Goal: Check status: Check status

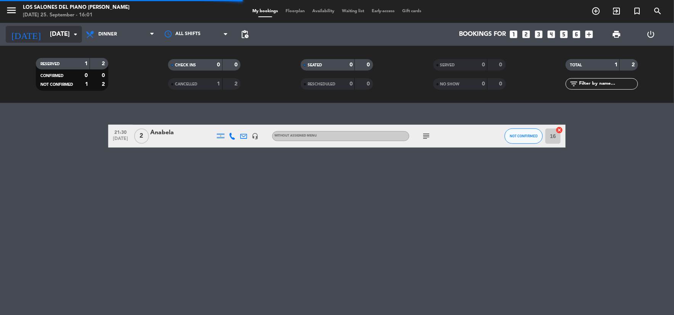
click at [69, 34] on input "[DATE]" at bounding box center [86, 34] width 81 height 15
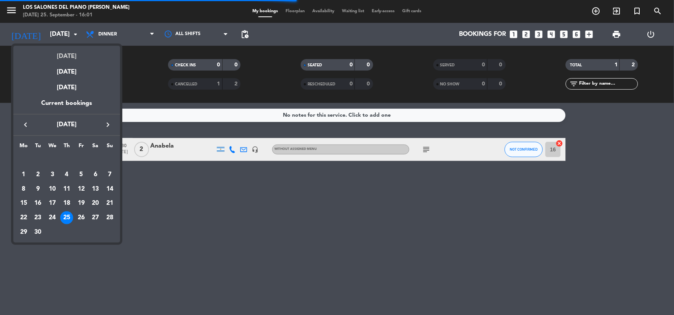
click at [77, 54] on div "[DATE]" at bounding box center [66, 54] width 107 height 16
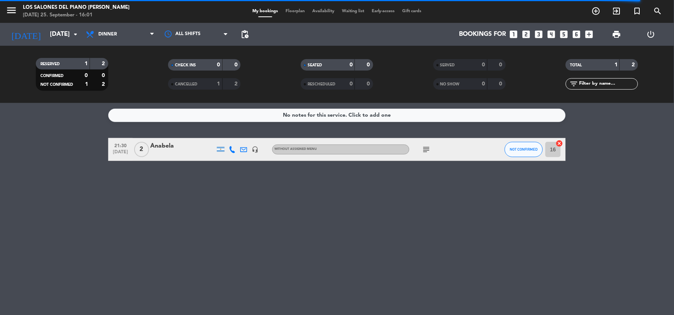
click at [14, 10] on icon "menu" at bounding box center [11, 10] width 11 height 11
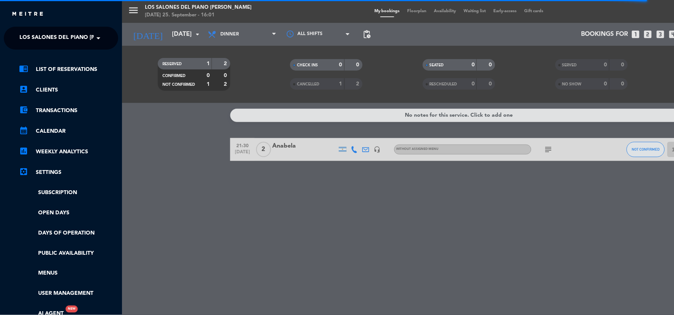
click at [47, 33] on span "Los Salones del Piano [PERSON_NAME]" at bounding box center [76, 38] width 114 height 16
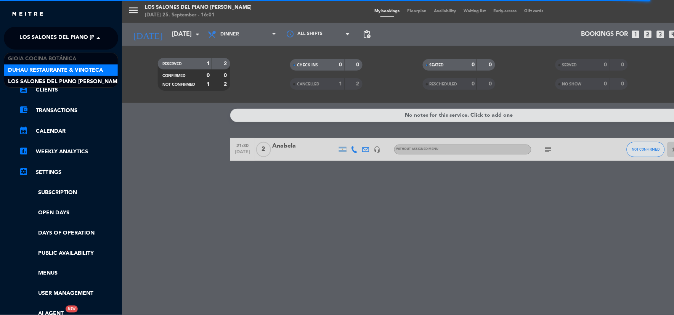
click at [80, 67] on span "Duhau Restaurante & Vinoteca" at bounding box center [55, 70] width 95 height 9
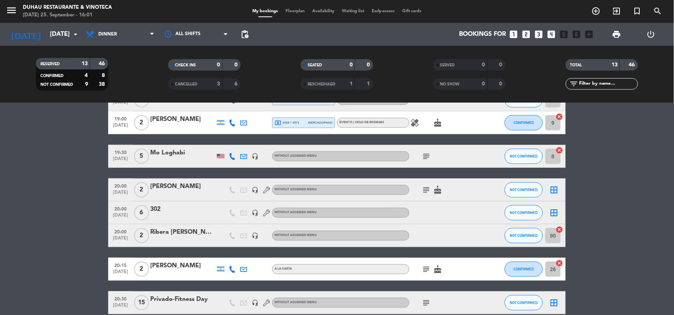
scroll to position [201, 0]
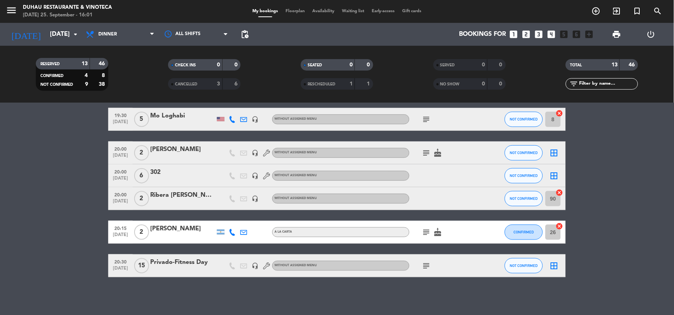
click at [423, 119] on icon "subject" at bounding box center [426, 119] width 9 height 9
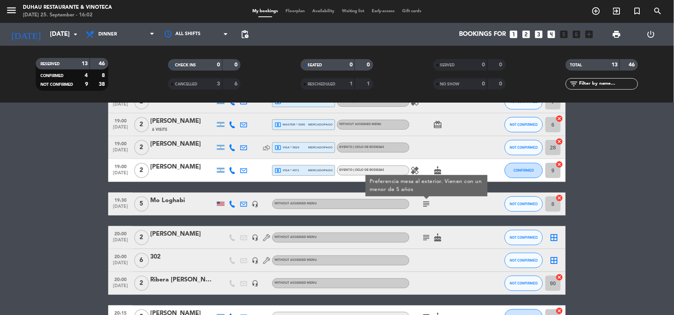
click at [431, 235] on div "subject cake" at bounding box center [443, 237] width 69 height 22
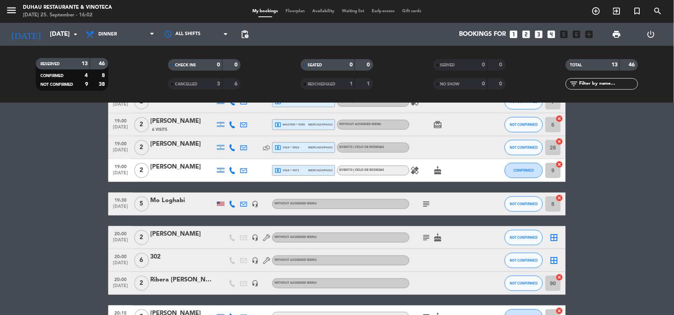
click at [431, 236] on icon "subject" at bounding box center [426, 237] width 9 height 9
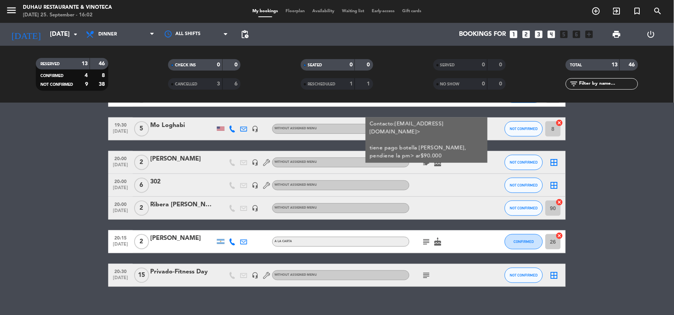
scroll to position [201, 0]
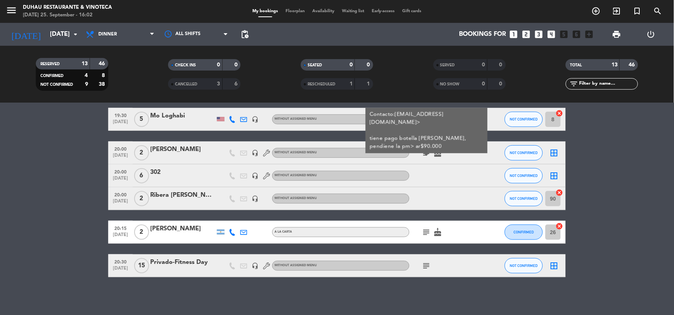
click at [428, 264] on icon "subject" at bounding box center [426, 265] width 9 height 9
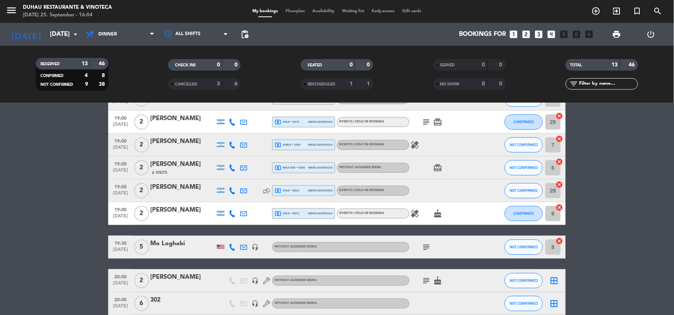
scroll to position [0, 0]
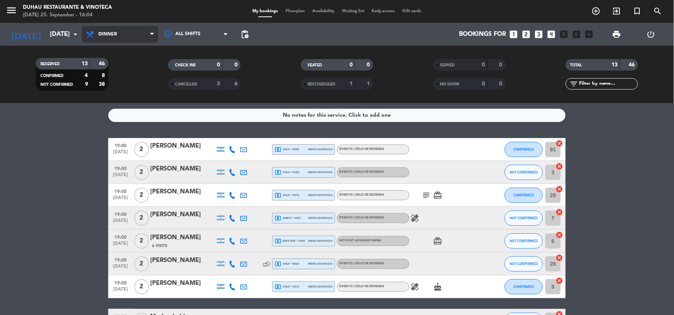
click at [105, 35] on span "Dinner" at bounding box center [107, 34] width 19 height 5
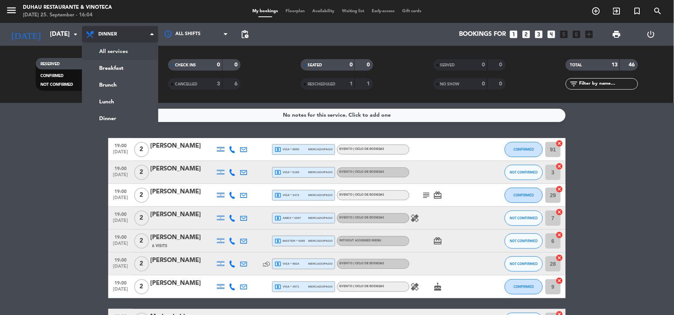
click at [112, 50] on div "menu Duhau Restaurante & Vinoteca [DATE] 25. September - 16:04 My bookings Floo…" at bounding box center [337, 51] width 674 height 103
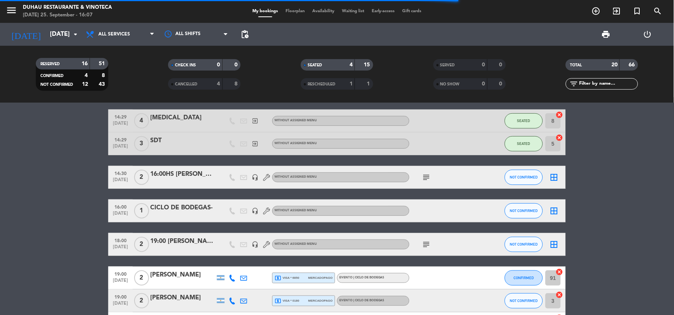
scroll to position [127, 0]
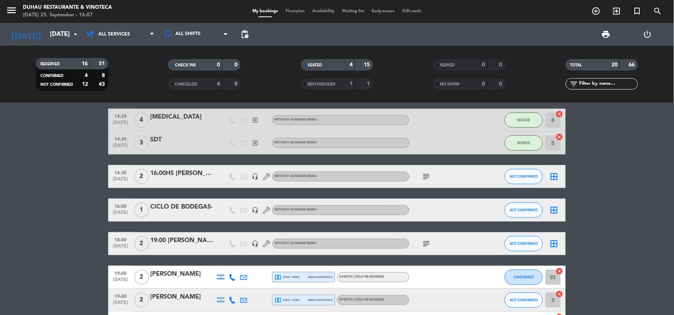
click at [423, 173] on icon "subject" at bounding box center [426, 176] width 9 height 9
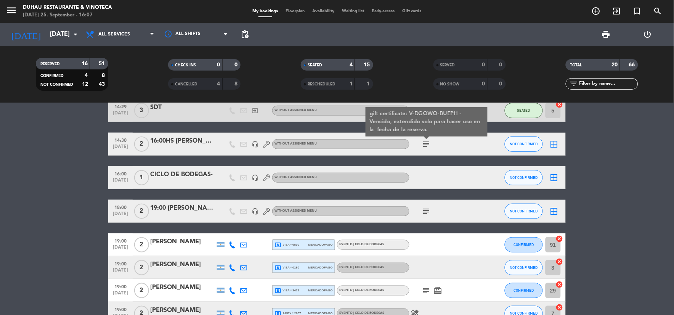
scroll to position [169, 0]
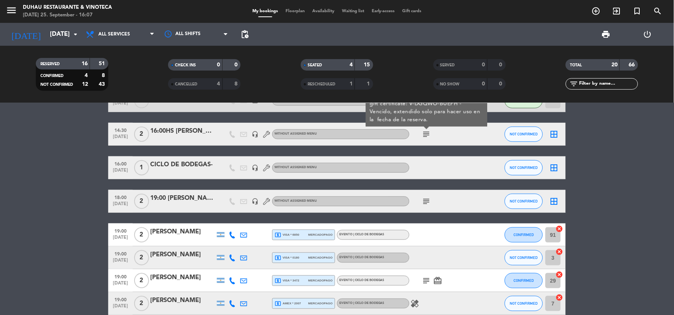
click at [427, 202] on icon "subject" at bounding box center [426, 201] width 9 height 9
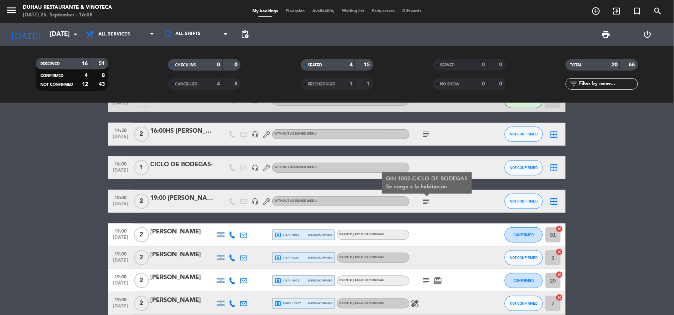
scroll to position [127, 0]
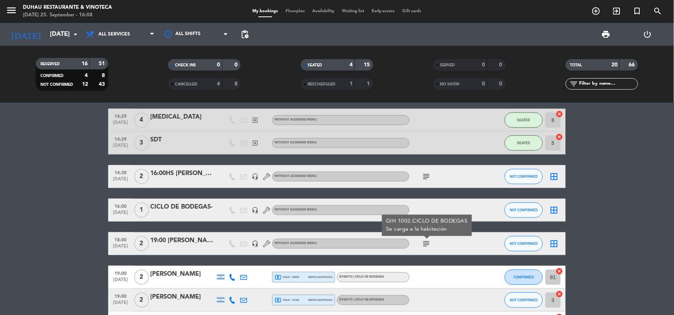
click at [427, 176] on icon "subject" at bounding box center [426, 176] width 9 height 9
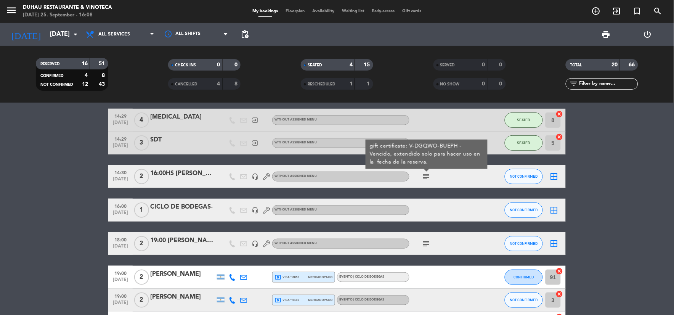
click at [176, 175] on div "16:00HS [PERSON_NAME]" at bounding box center [182, 173] width 65 height 10
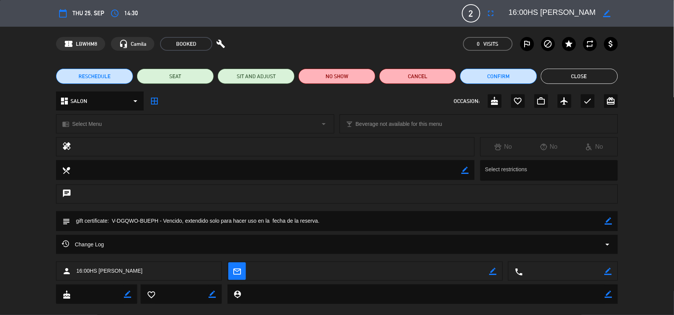
click at [561, 74] on button "Close" at bounding box center [579, 76] width 77 height 15
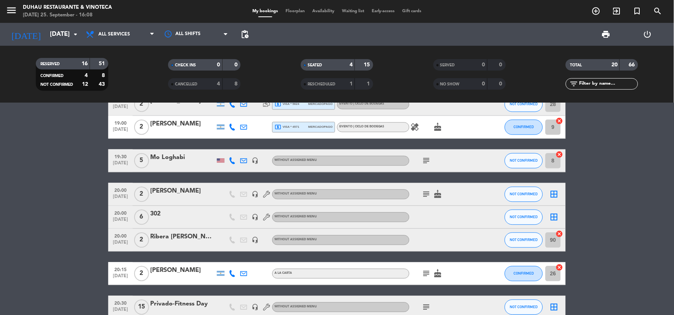
scroll to position [455, 0]
